Goal: Register for event/course

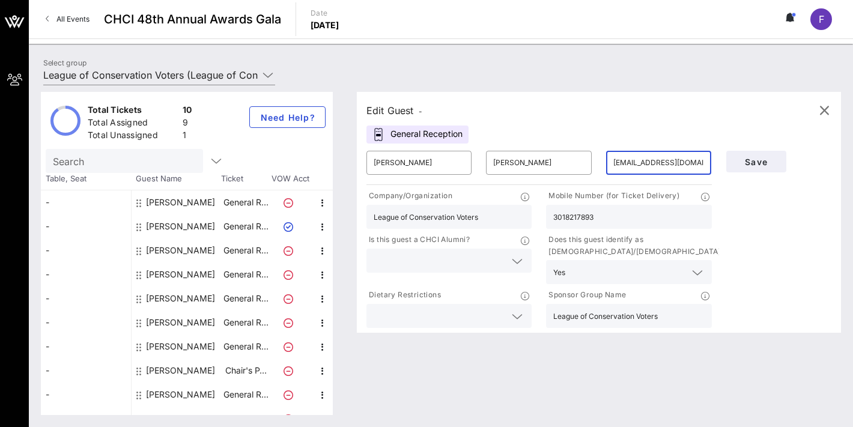
scroll to position [15, 0]
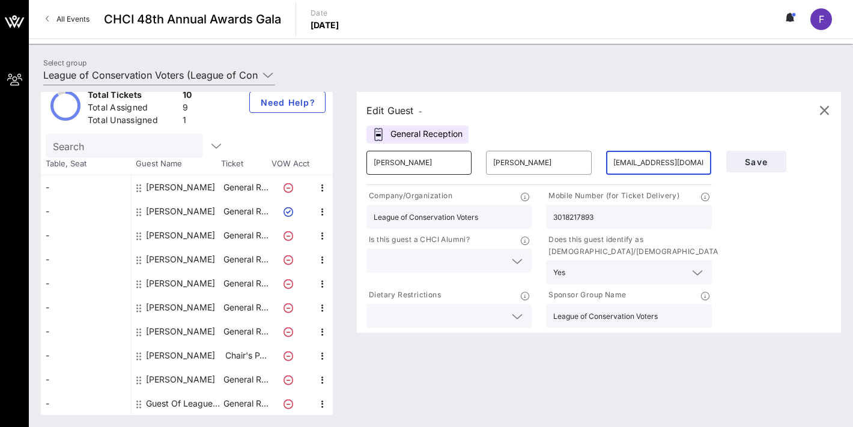
click at [401, 166] on input "[PERSON_NAME]" at bounding box center [419, 162] width 91 height 19
click at [205, 404] on div "Guest Of League of Conservation Voters" at bounding box center [184, 404] width 76 height 24
type input "Guest Of"
type input "League of Conservation Voters"
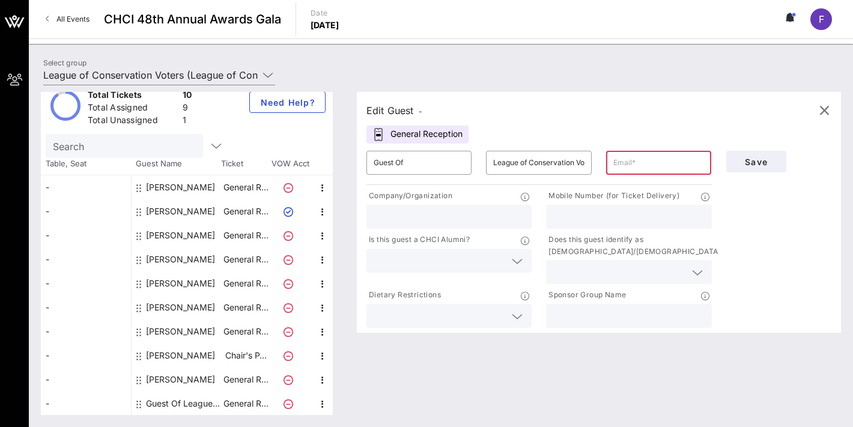
click at [170, 398] on div "Guest Of League of Conservation Voters" at bounding box center [184, 404] width 76 height 24
click at [395, 168] on input "Guest Of" at bounding box center [419, 162] width 91 height 19
click at [422, 166] on input "Sar" at bounding box center [419, 162] width 91 height 19
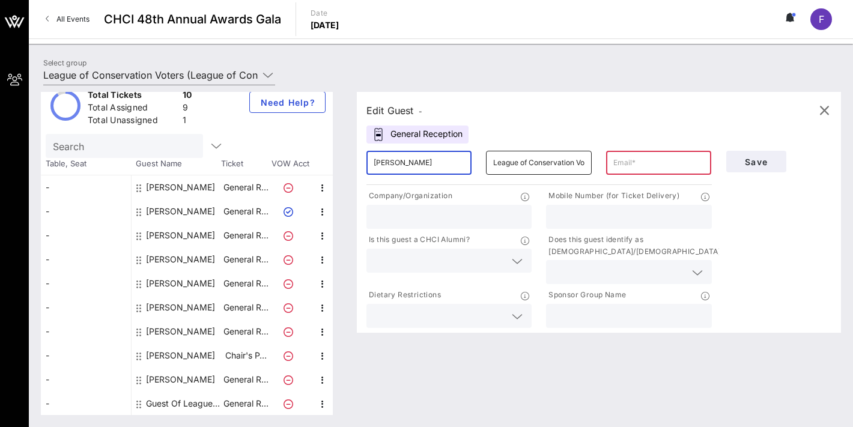
click at [519, 161] on input "League of Conservation Voters" at bounding box center [538, 162] width 91 height 19
click at [419, 162] on input "[PERSON_NAME]" at bounding box center [419, 162] width 91 height 19
type input "[PERSON_NAME]"
click at [502, 165] on input "League of Conservation Voters" at bounding box center [538, 162] width 91 height 19
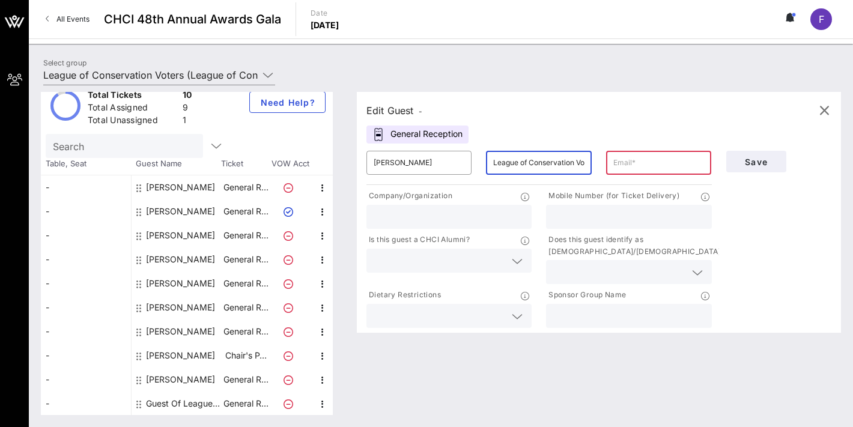
click at [502, 165] on input "League of Conservation Voters" at bounding box center [538, 162] width 91 height 19
type input "[PERSON_NAME]"
click at [656, 160] on input "text" at bounding box center [658, 162] width 91 height 19
paste input "[EMAIL_ADDRESS][DOMAIN_NAME]"
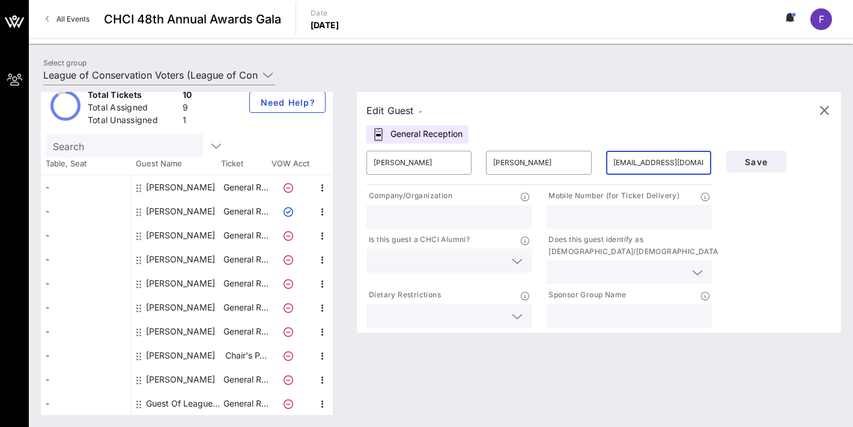
type input "[EMAIL_ADDRESS][DOMAIN_NAME]"
click at [430, 222] on input "text" at bounding box center [449, 217] width 151 height 16
click at [417, 218] on input "League of Conservation Voters" at bounding box center [449, 217] width 151 height 16
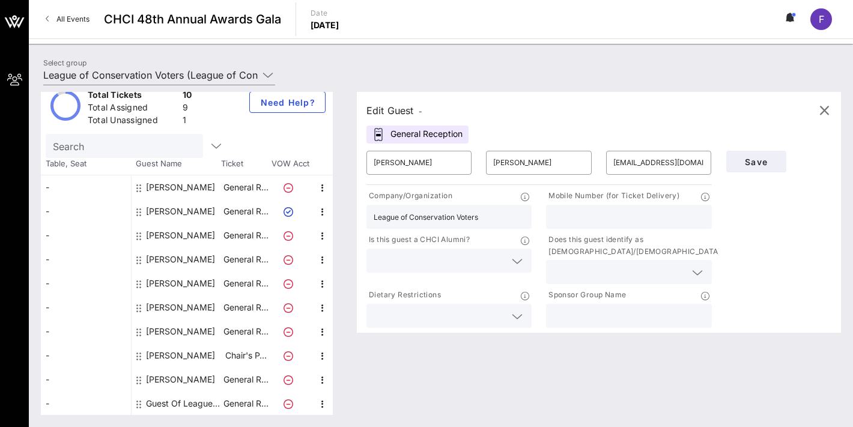
type input "League of Conservation Voters"
click at [584, 312] on input "text" at bounding box center [628, 316] width 151 height 16
paste input "League of Conservation Voters"
type input "League of Conservation Voters"
click at [588, 214] on input "text" at bounding box center [628, 217] width 151 height 16
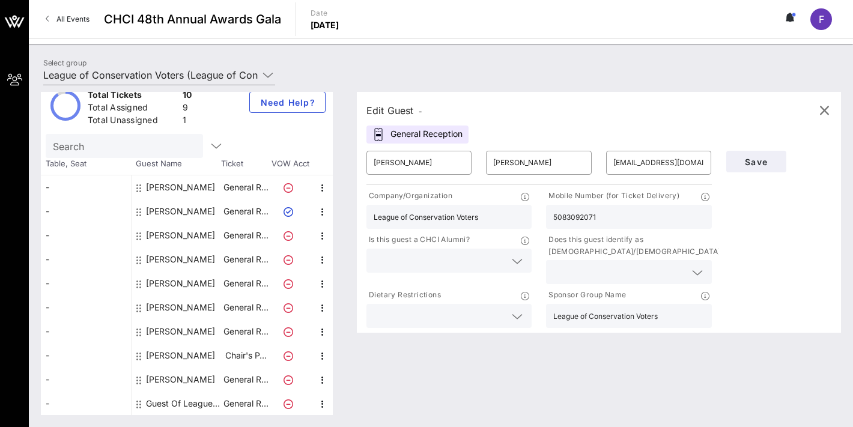
type input "5083092071"
click at [479, 269] on div at bounding box center [449, 261] width 151 height 24
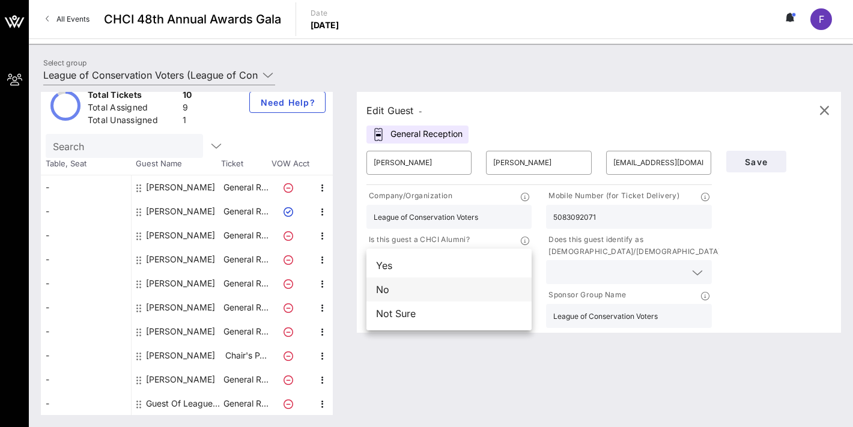
click at [463, 290] on div "No" at bounding box center [448, 290] width 165 height 24
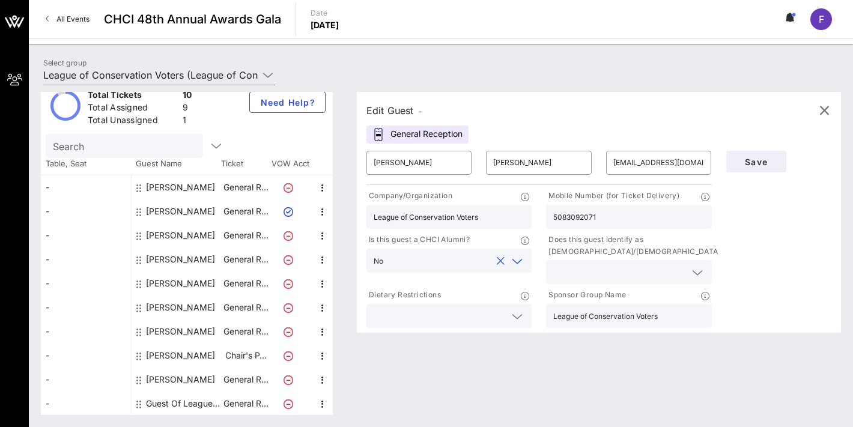
click at [561, 272] on input "text" at bounding box center [619, 272] width 132 height 16
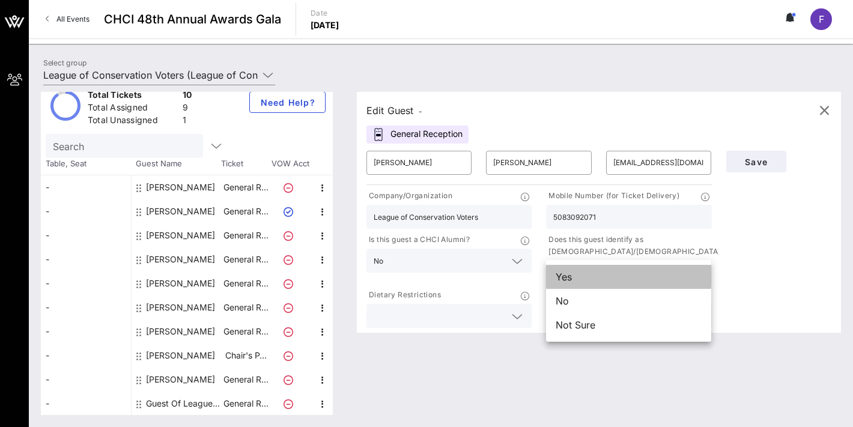
click at [585, 279] on div "Yes" at bounding box center [628, 277] width 165 height 24
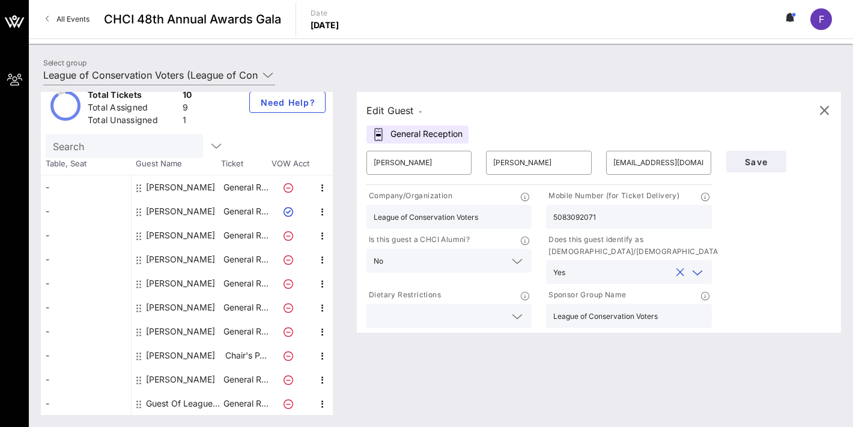
click at [487, 314] on input "text" at bounding box center [440, 316] width 132 height 16
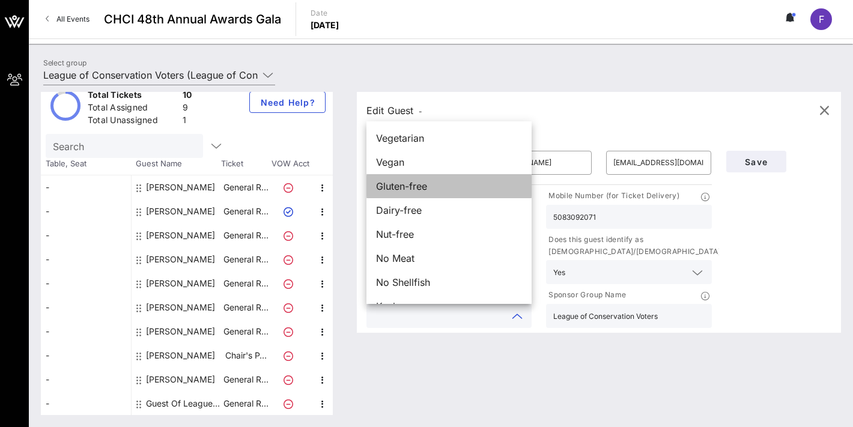
click at [449, 187] on div "Gluten-free" at bounding box center [448, 186] width 165 height 24
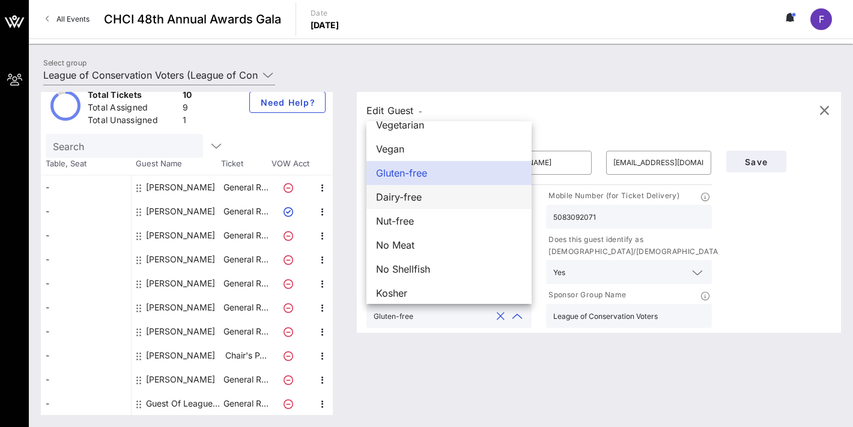
scroll to position [14, 0]
click at [521, 380] on div "Edit Guest - General Reception ​ [PERSON_NAME] ​ [PERSON_NAME] ​ [EMAIL_ADDRESS…" at bounding box center [593, 253] width 496 height 323
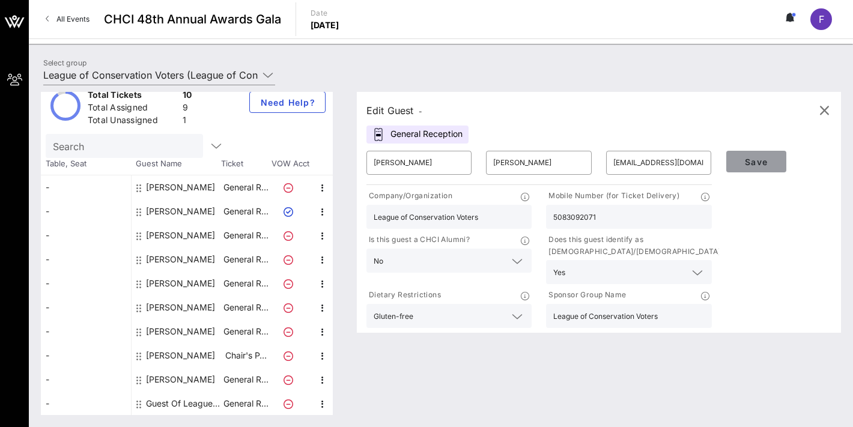
click at [773, 168] on button "Save" at bounding box center [756, 162] width 60 height 22
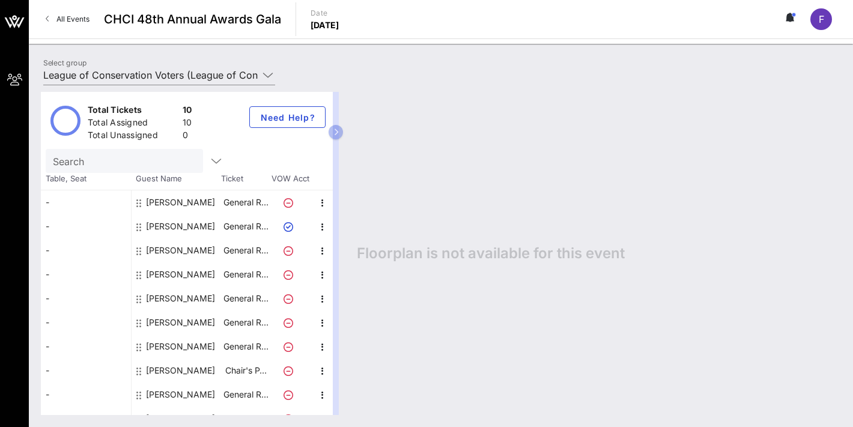
scroll to position [15, 0]
